Goal: Entertainment & Leisure: Browse casually

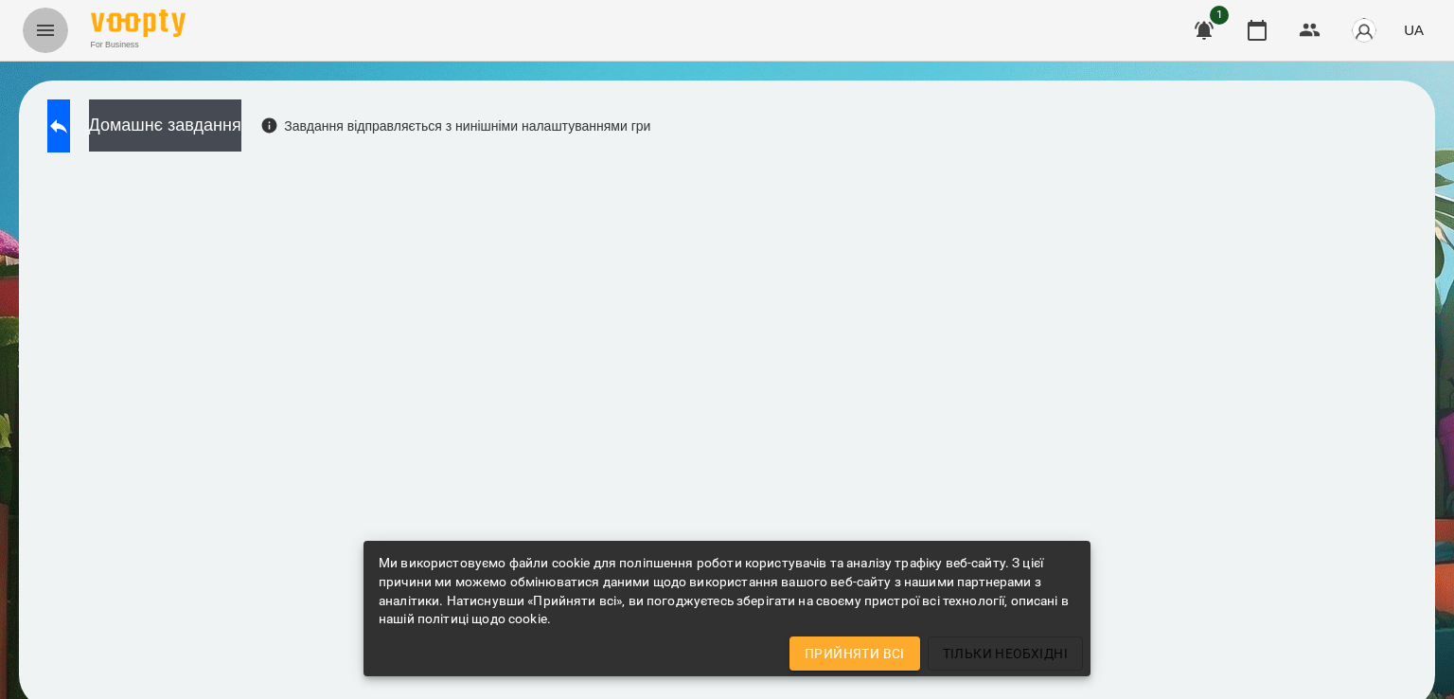
click at [30, 20] on button "Menu" at bounding box center [45, 30] width 45 height 45
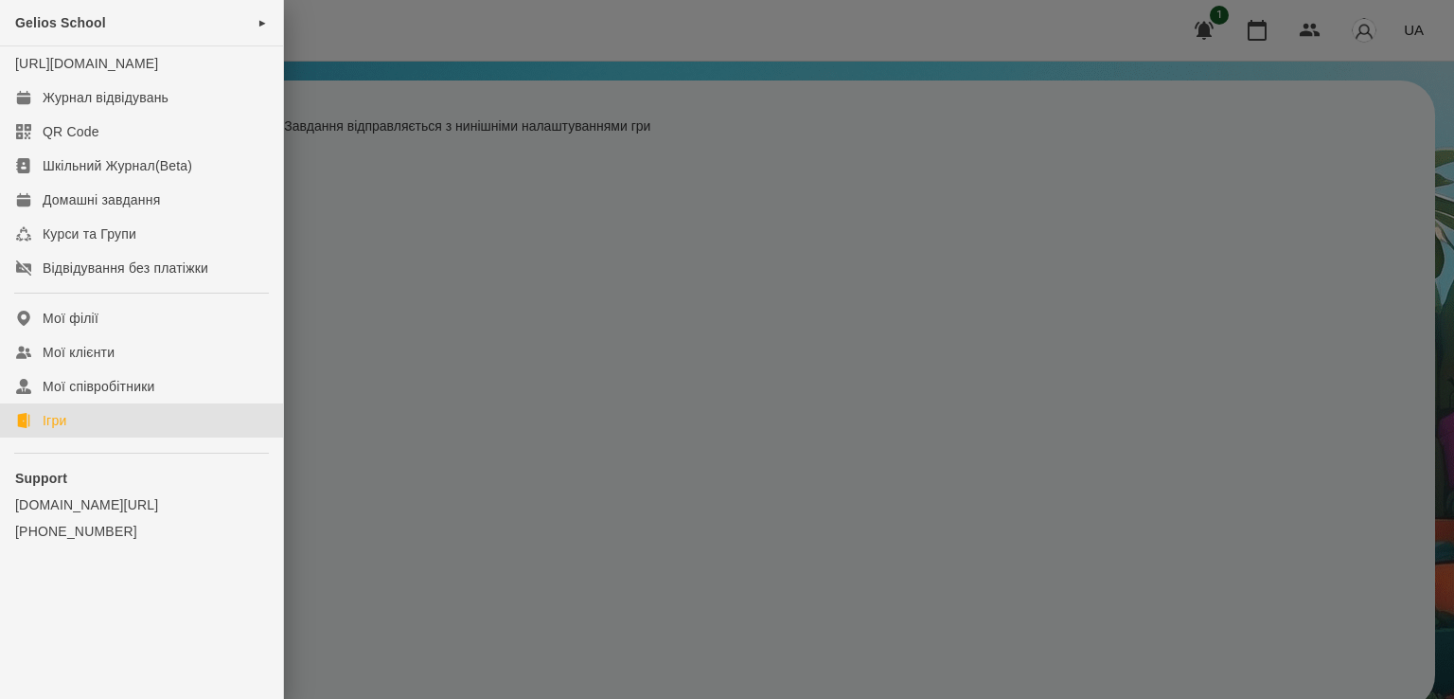
click at [52, 437] on link "Ігри" at bounding box center [141, 420] width 283 height 34
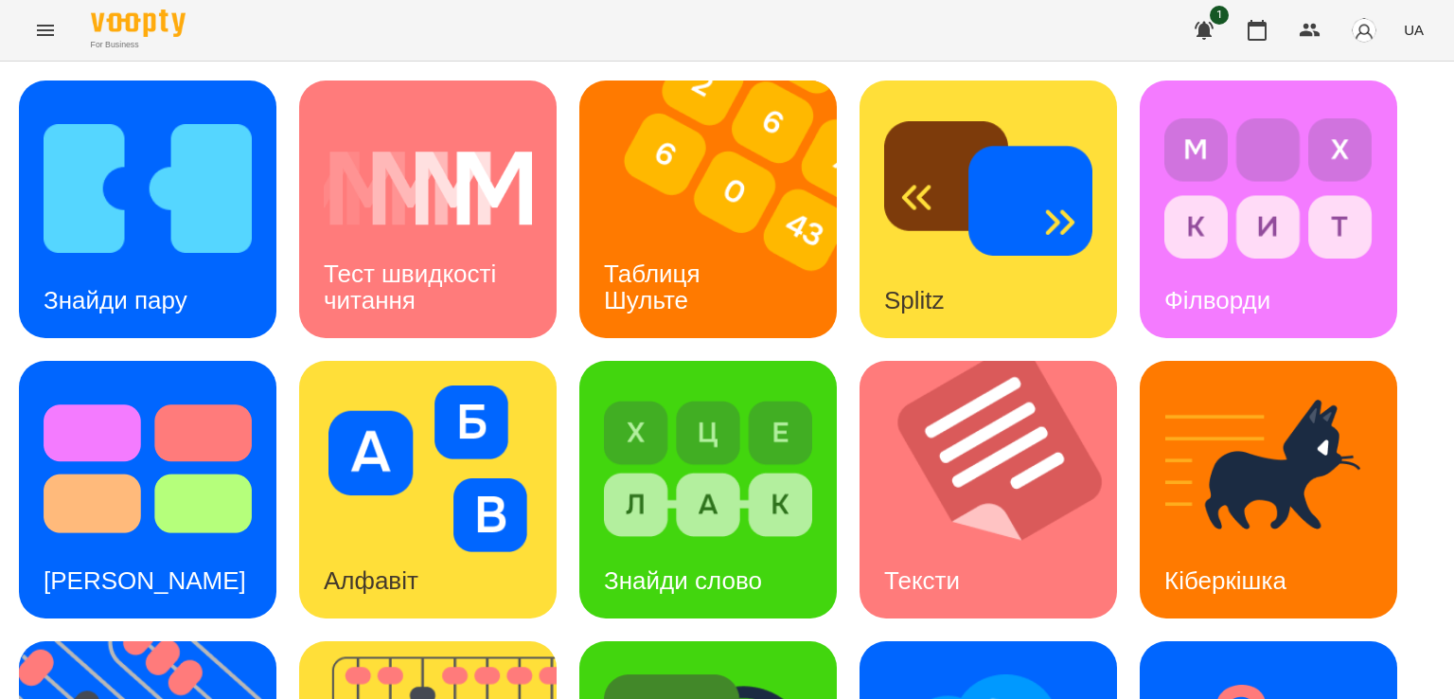
scroll to position [499, 0]
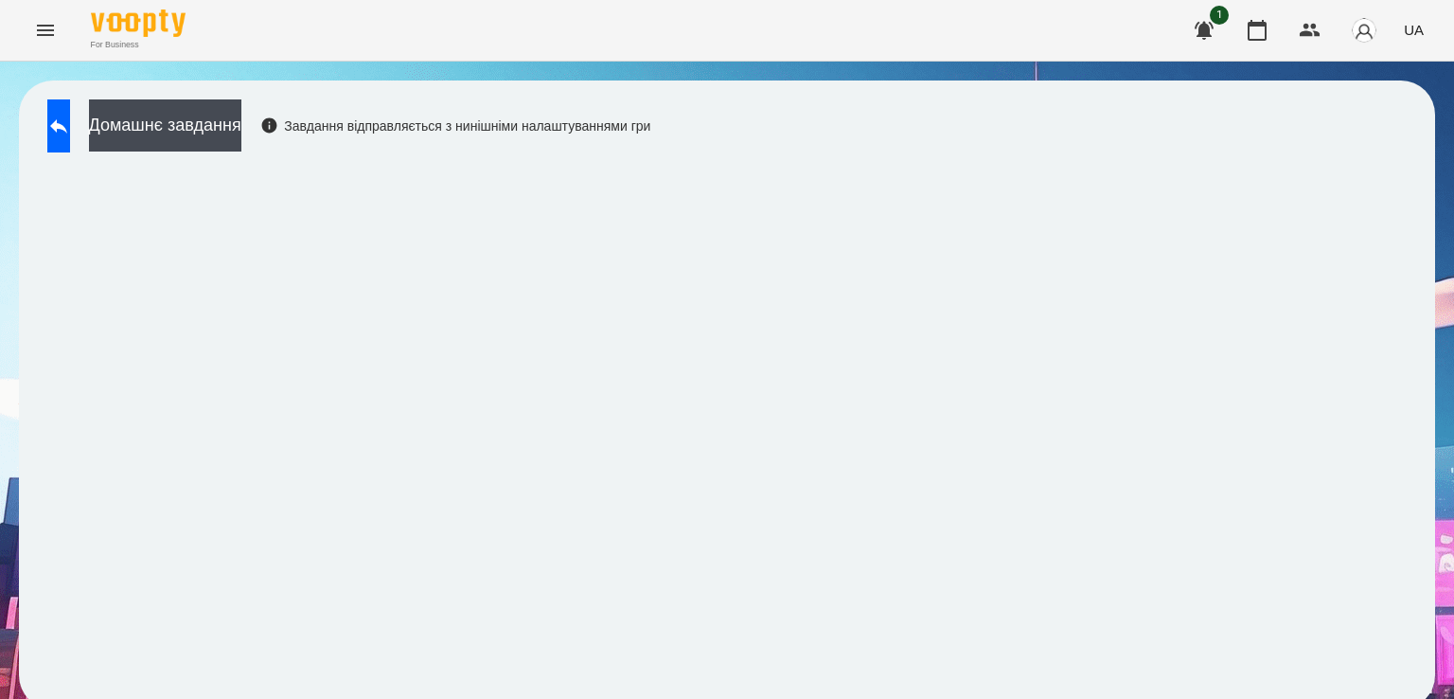
drag, startPoint x: 1411, startPoint y: 359, endPoint x: 1433, endPoint y: 274, distance: 88.0
click at [1433, 274] on div "Домашнє завдання Завдання відправляється з нинішніми налаштуваннями гри" at bounding box center [727, 395] width 1454 height 667
click at [42, 21] on icon "Menu" at bounding box center [45, 30] width 23 height 23
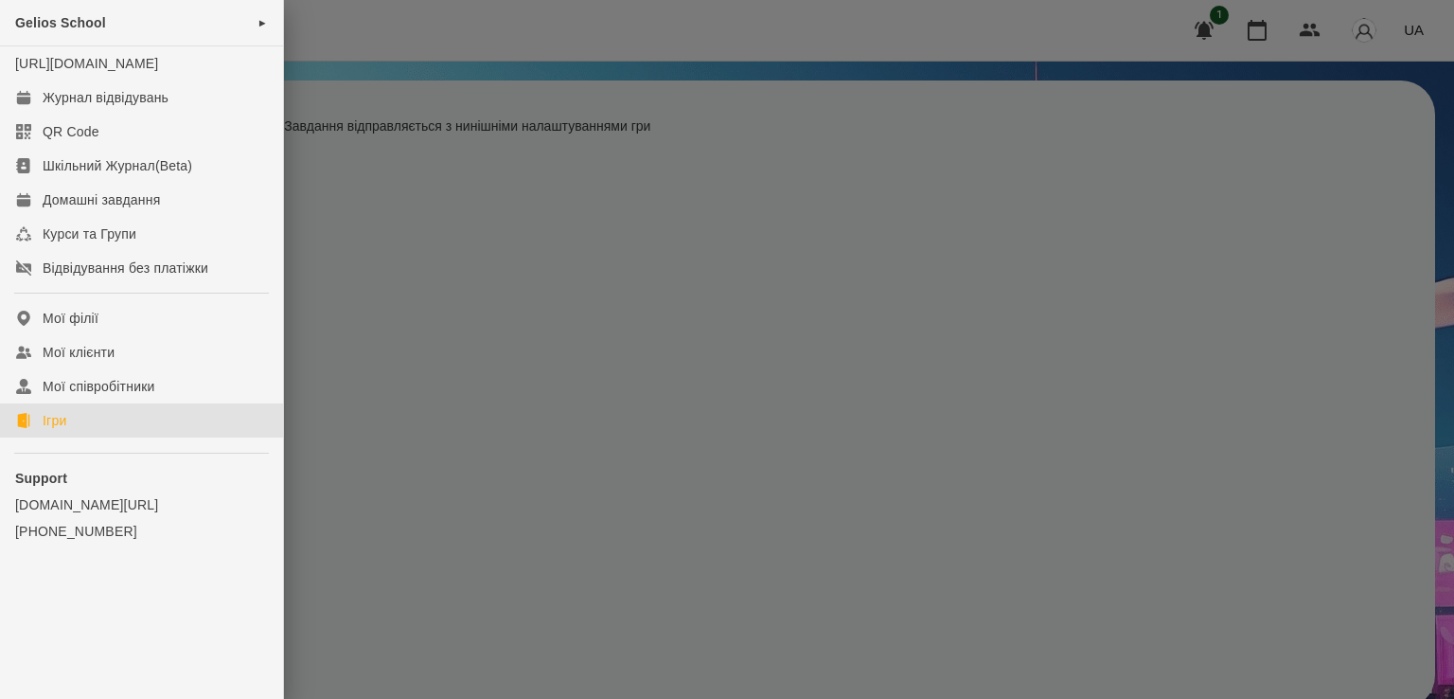
click at [53, 430] on div "Ігри" at bounding box center [55, 420] width 24 height 19
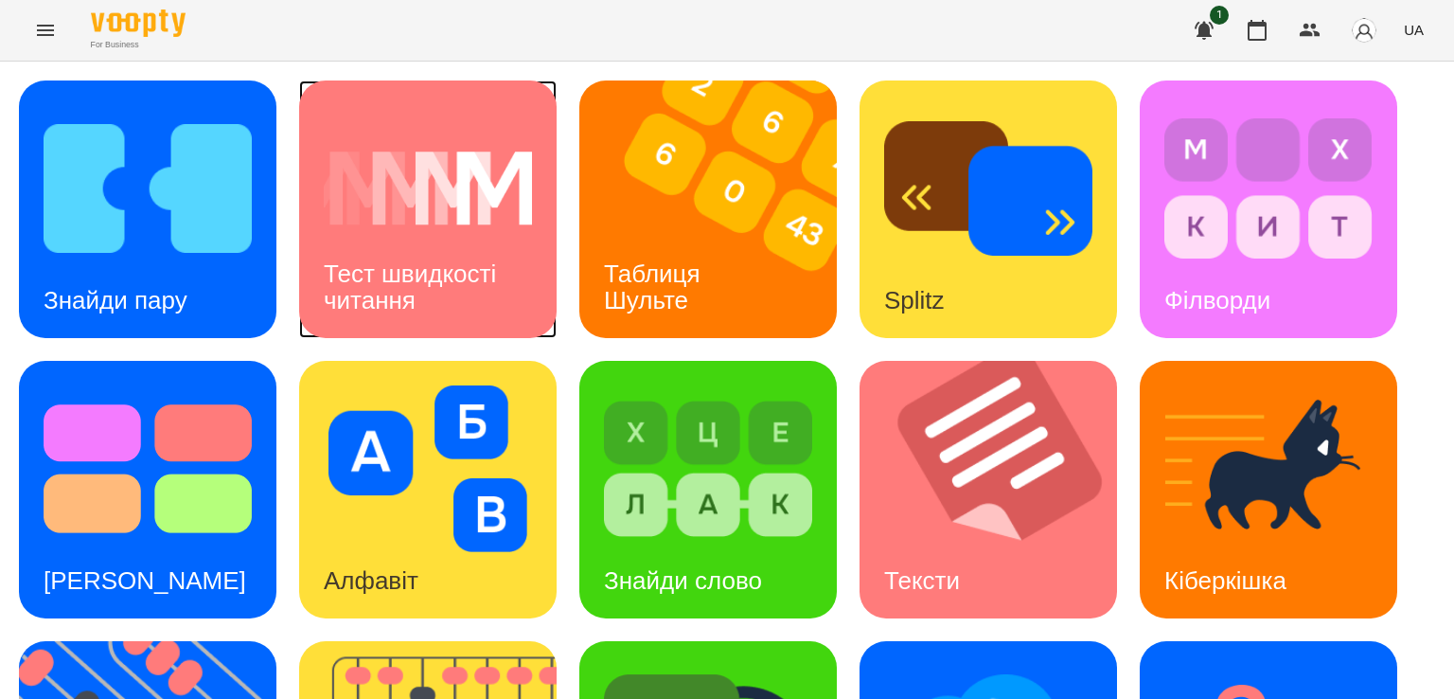
click at [431, 323] on div "Тест швидкості читання" at bounding box center [428, 287] width 258 height 101
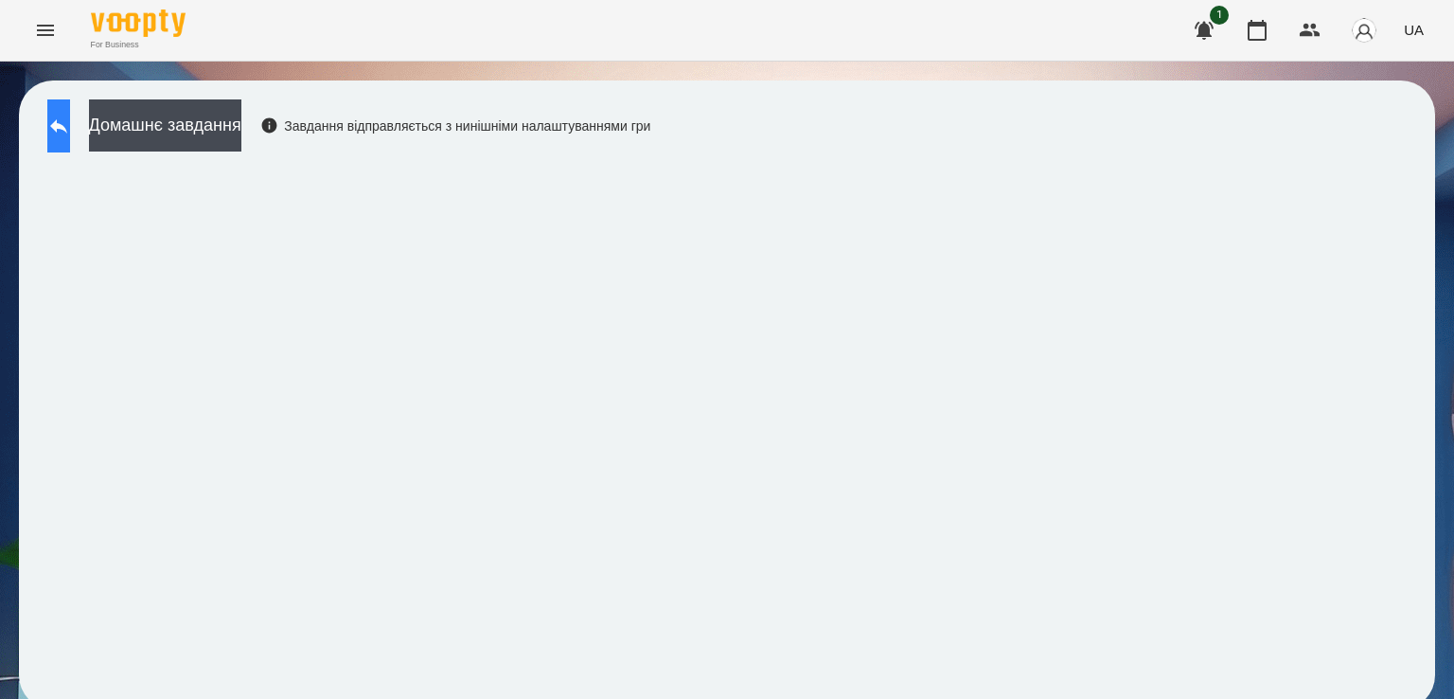
click at [70, 126] on button at bounding box center [58, 125] width 23 height 53
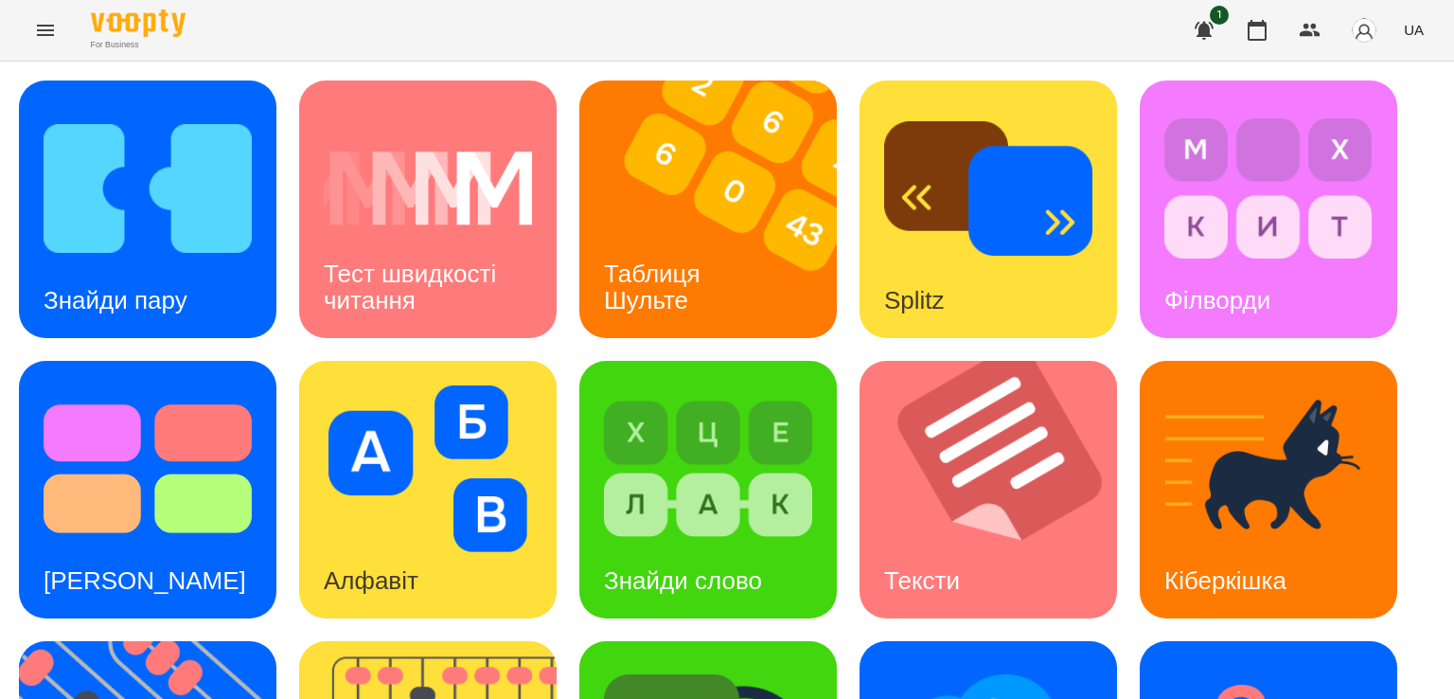
scroll to position [326, 0]
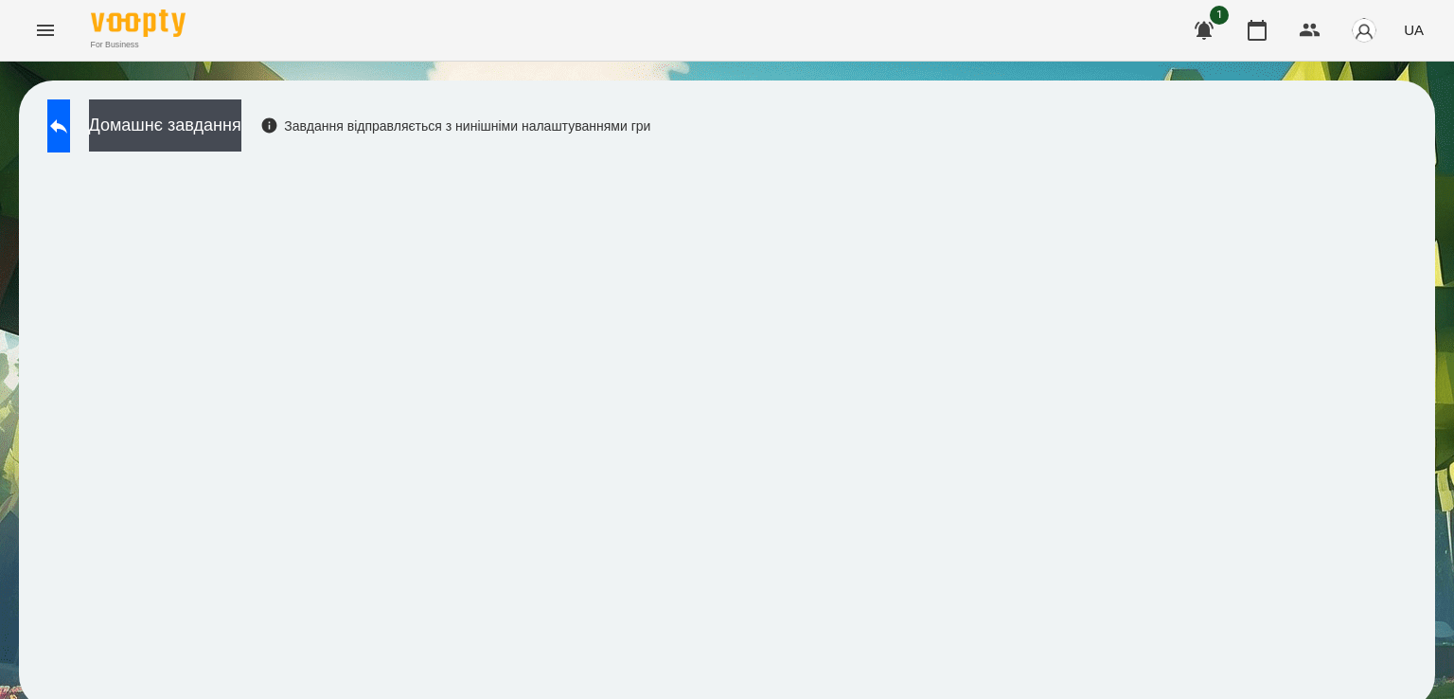
scroll to position [10, 0]
